Goal: Task Accomplishment & Management: Complete application form

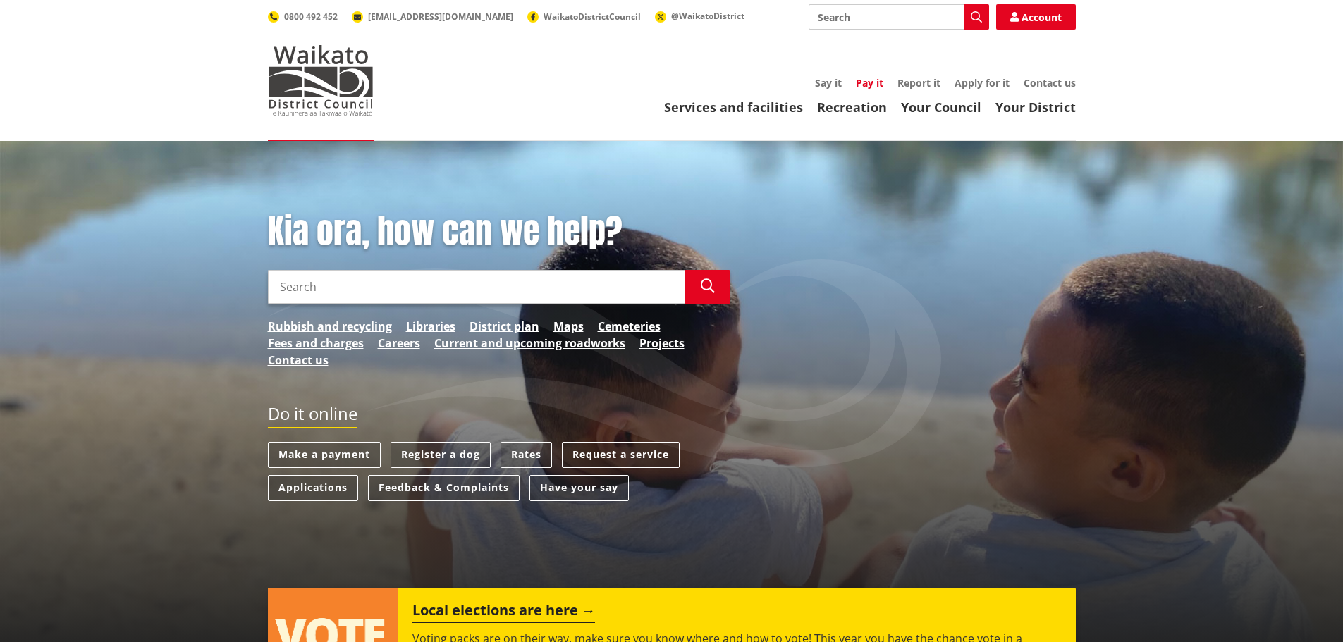
click at [867, 81] on link "Pay it" at bounding box center [870, 82] width 28 height 13
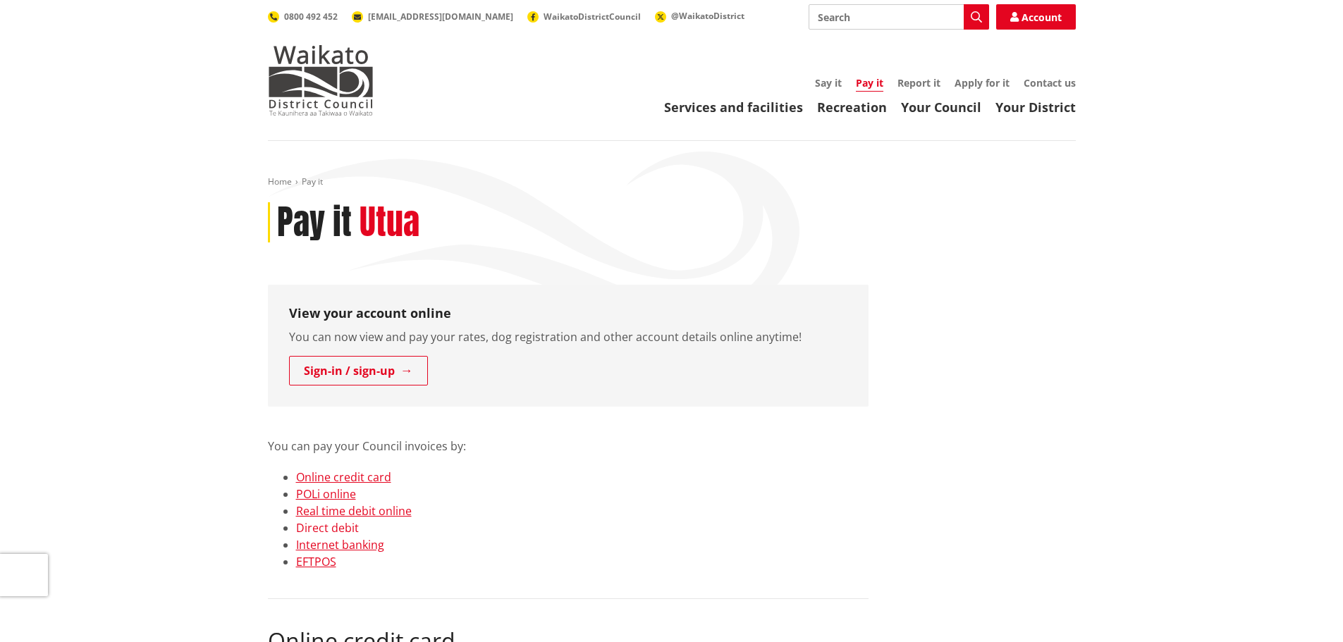
click at [348, 530] on link "Direct debit" at bounding box center [327, 528] width 63 height 16
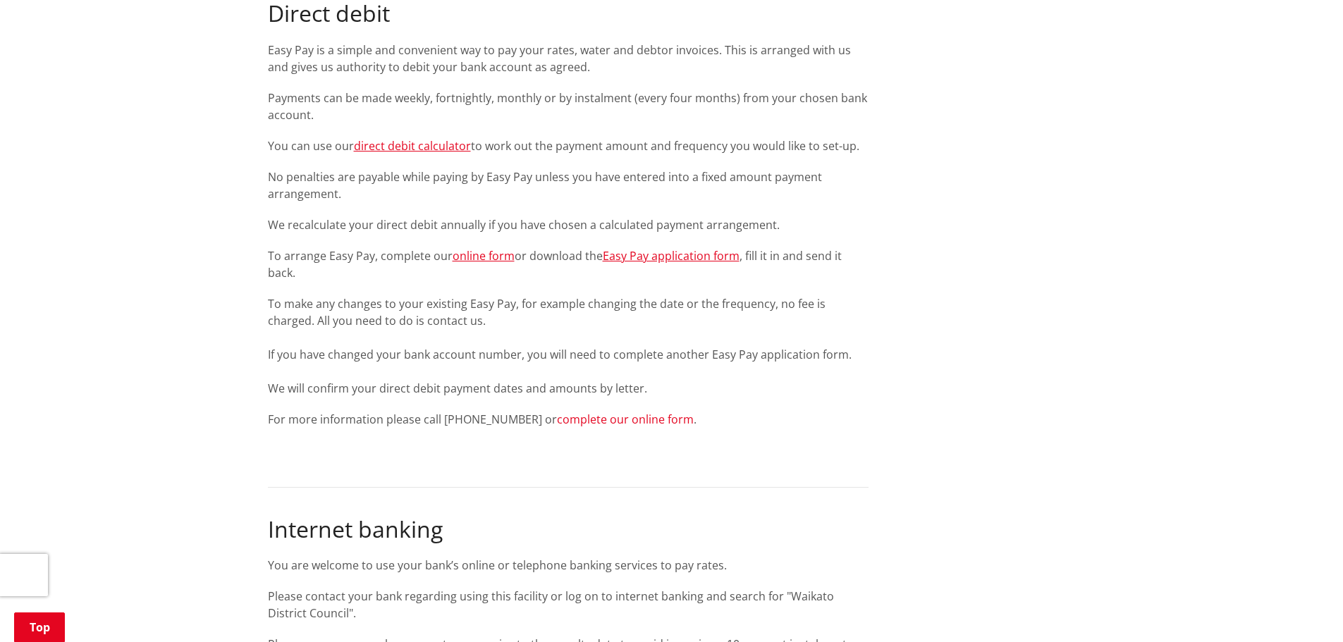
click at [598, 419] on link "complete our online form" at bounding box center [625, 420] width 137 height 16
click at [476, 255] on link "online form" at bounding box center [484, 256] width 62 height 16
